Goal: Navigation & Orientation: Find specific page/section

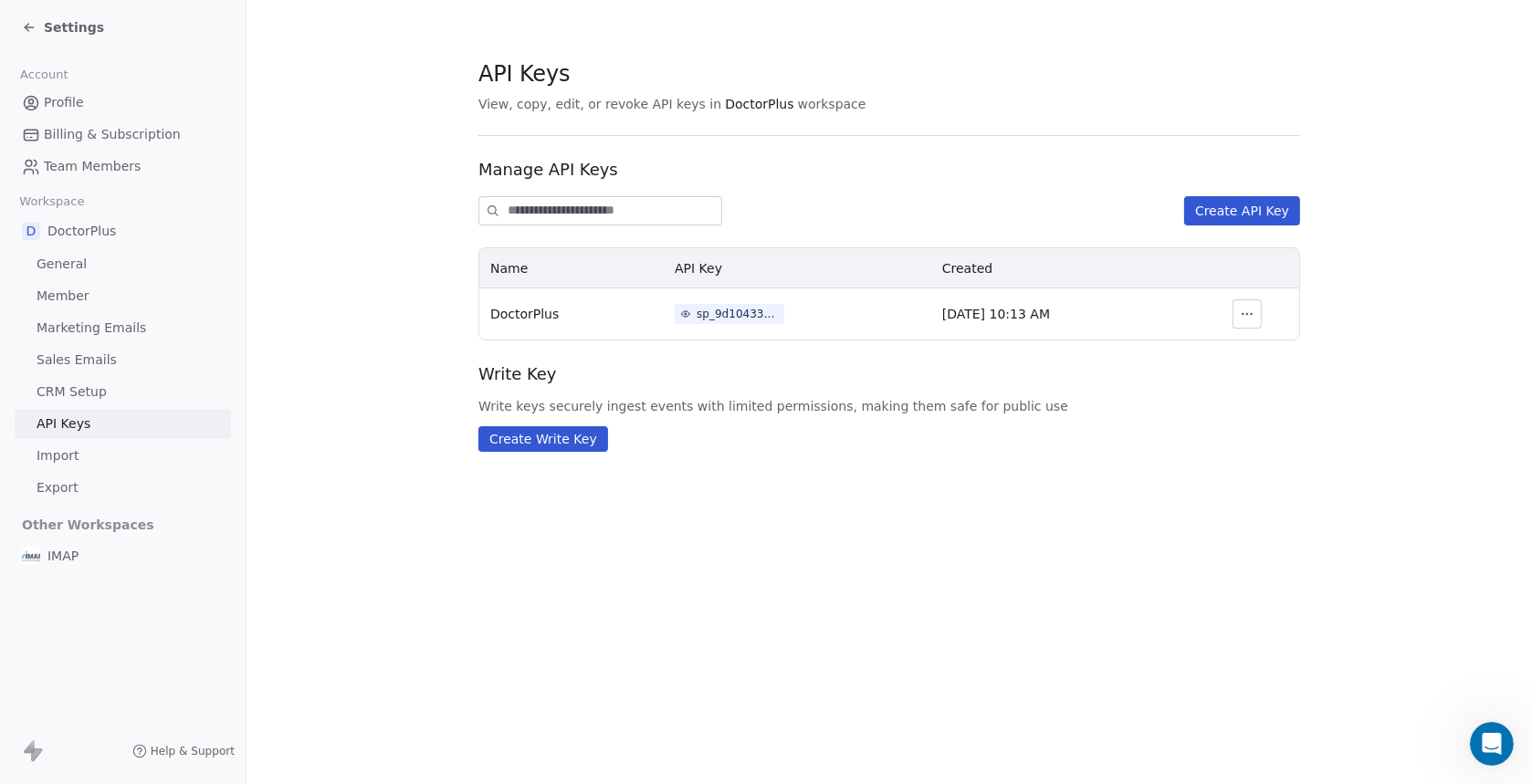
click at [27, 34] on div "Settings" at bounding box center [62, 27] width 82 height 18
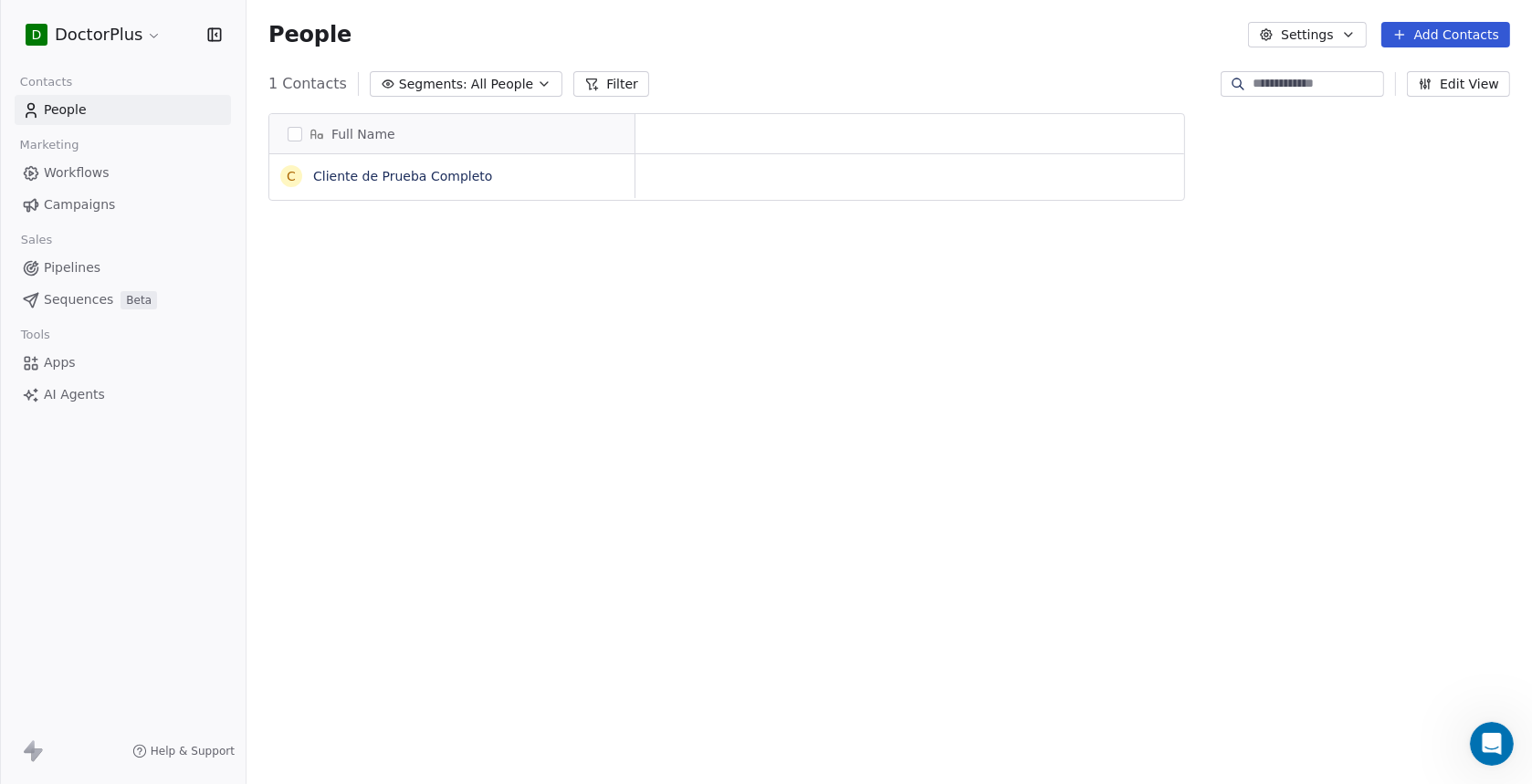
scroll to position [674, 1271]
click at [77, 177] on span "Workflows" at bounding box center [76, 172] width 65 height 19
